Goal: Transaction & Acquisition: Purchase product/service

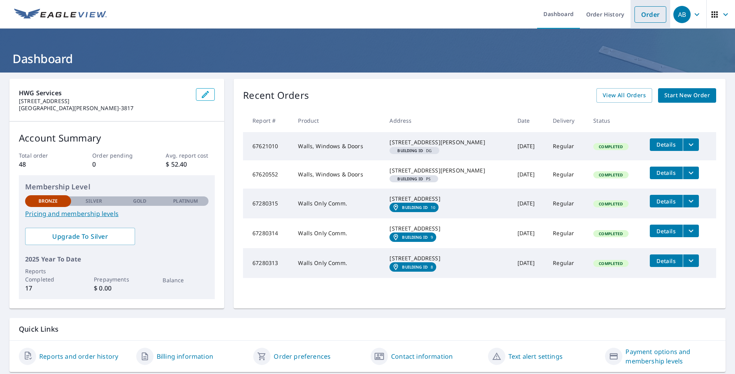
drag, startPoint x: 648, startPoint y: 14, endPoint x: 643, endPoint y: 14, distance: 4.3
click at [648, 14] on link "Order" at bounding box center [650, 14] width 32 height 16
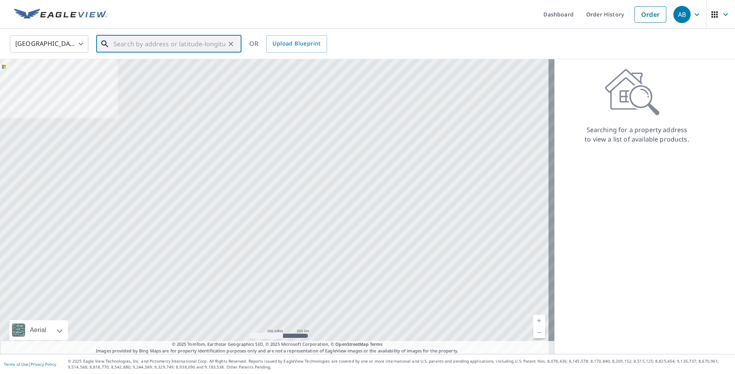
click at [131, 44] on input "text" at bounding box center [169, 44] width 112 height 22
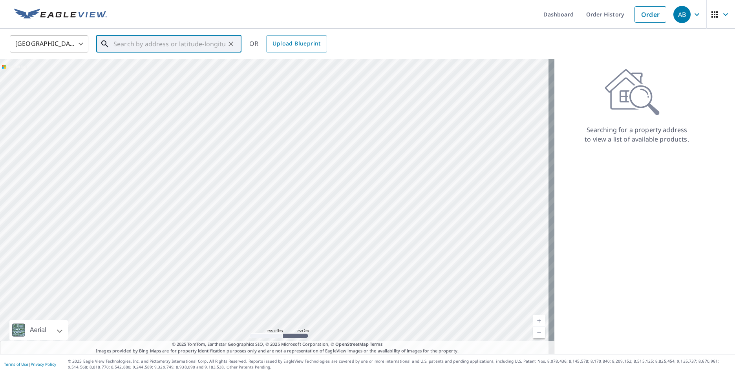
click at [129, 42] on input "text" at bounding box center [169, 44] width 112 height 22
click at [138, 73] on p "Loveland, CO 80538" at bounding box center [173, 75] width 123 height 8
type input "[STREET_ADDRESS]"
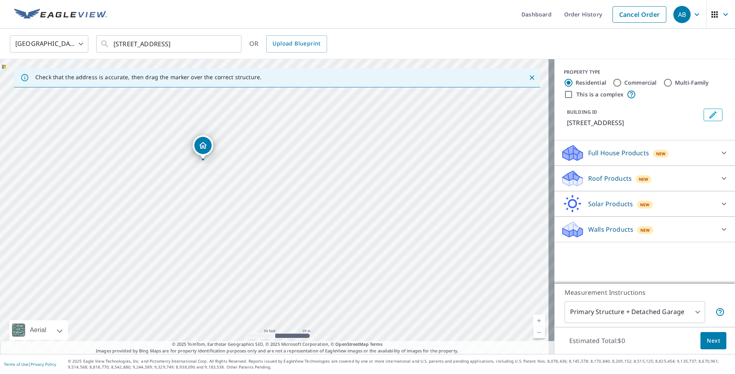
drag, startPoint x: 363, startPoint y: 131, endPoint x: 207, endPoint y: 148, distance: 156.3
click at [721, 179] on icon at bounding box center [723, 178] width 5 height 3
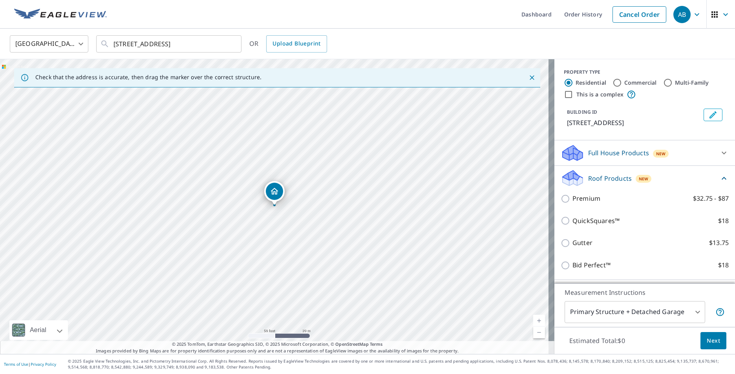
scroll to position [39, 0]
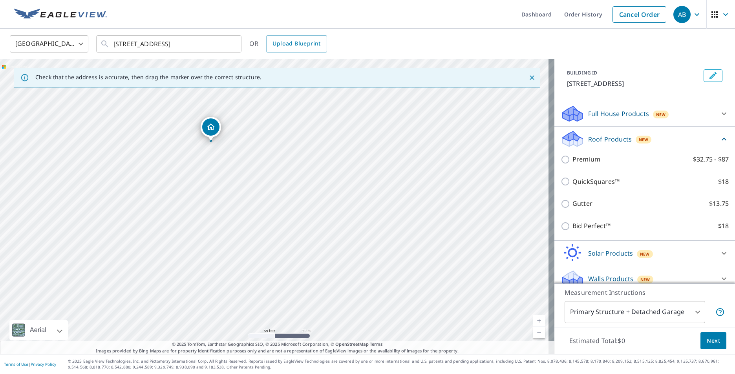
drag, startPoint x: 406, startPoint y: 277, endPoint x: 337, endPoint y: 208, distance: 97.4
click at [338, 208] on div "[STREET_ADDRESS]" at bounding box center [277, 206] width 554 height 295
drag, startPoint x: 347, startPoint y: 287, endPoint x: 318, endPoint y: 272, distance: 31.8
click at [318, 272] on div "[STREET_ADDRESS]" at bounding box center [277, 206] width 554 height 295
